Goal: Task Accomplishment & Management: Manage account settings

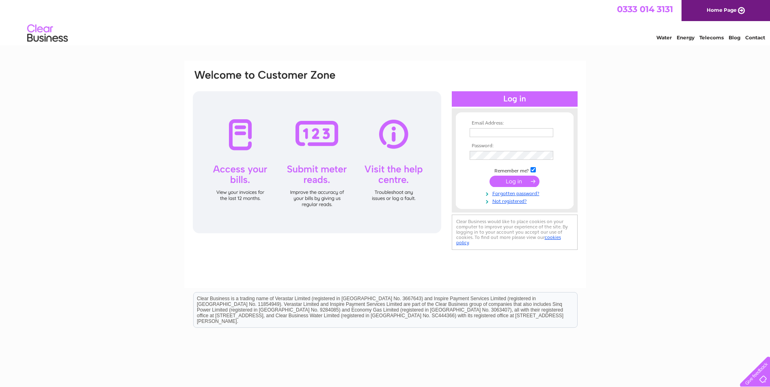
click at [495, 130] on input "text" at bounding box center [512, 132] width 84 height 9
type input "[EMAIL_ADDRESS][DOMAIN_NAME]"
click at [524, 182] on input "submit" at bounding box center [515, 182] width 50 height 11
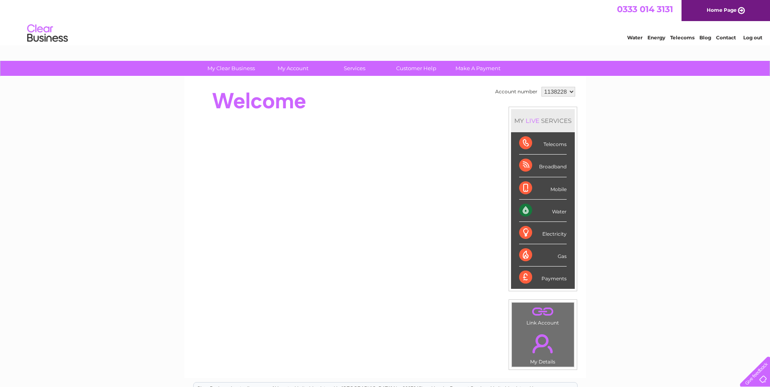
click at [569, 92] on select "1138228" at bounding box center [559, 92] width 34 height 10
